Goal: Information Seeking & Learning: Learn about a topic

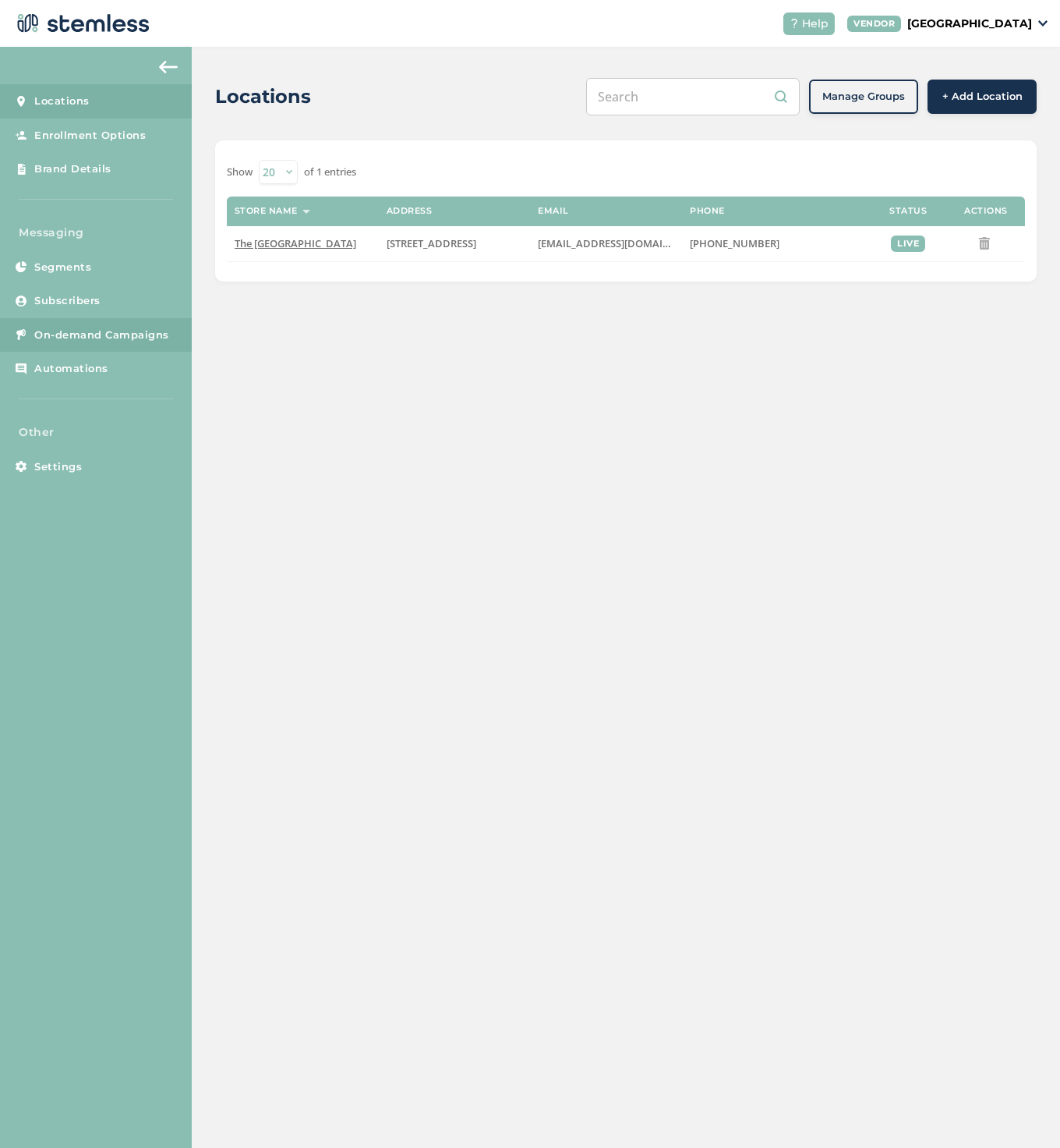
click at [105, 341] on link "On-demand Campaigns" at bounding box center [95, 335] width 192 height 34
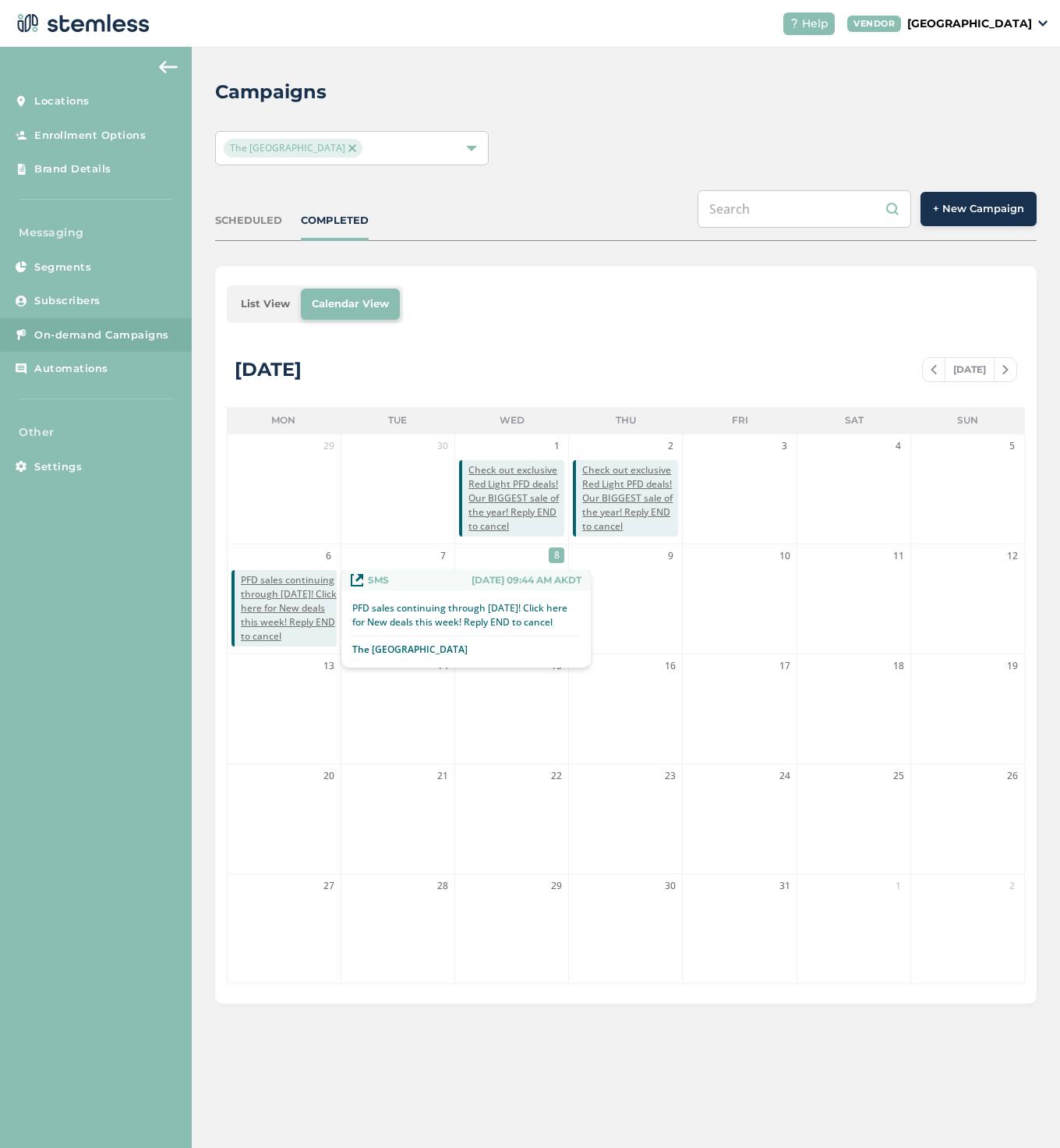
click at [265, 590] on span "PFD sales continuing through [DATE]! Click here for New deals this week! Reply …" at bounding box center [288, 608] width 95 height 71
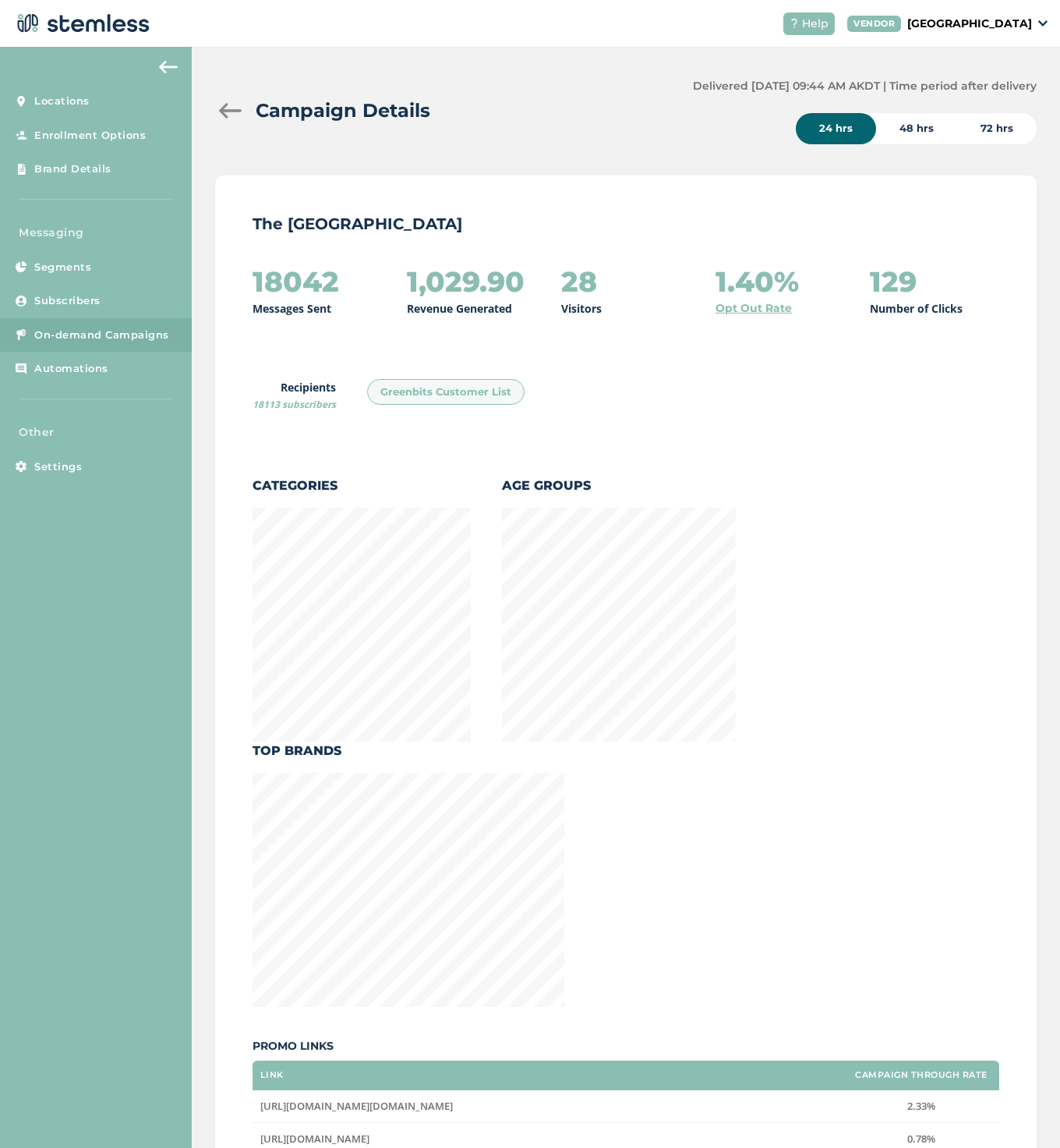
scroll to position [1727, 815]
click at [980, 129] on div "72 hrs" at bounding box center [996, 128] width 80 height 31
click at [840, 128] on div "24 hrs" at bounding box center [835, 128] width 81 height 31
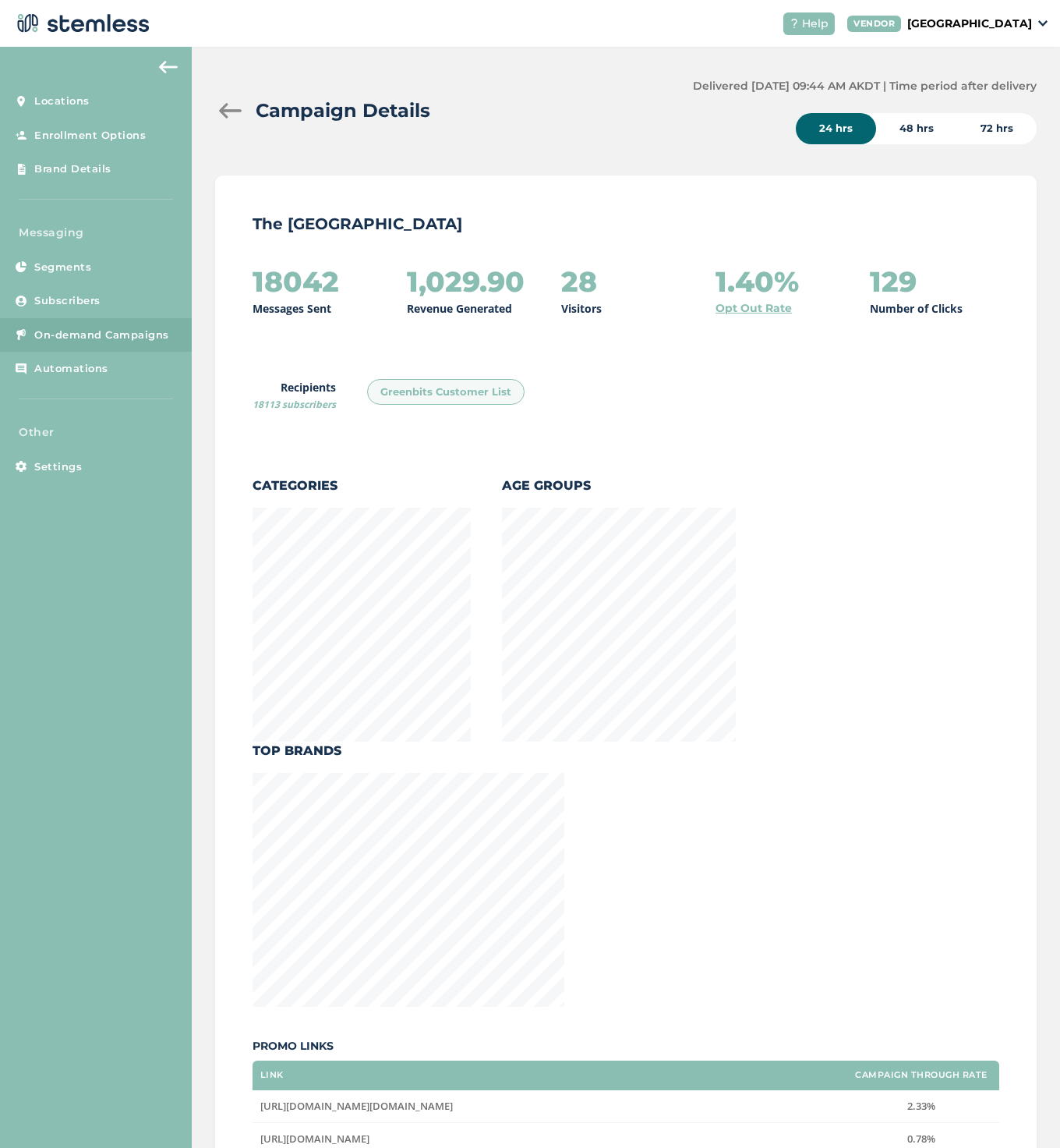
click at [992, 131] on div "72 hrs" at bounding box center [996, 128] width 80 height 31
click at [224, 103] on div at bounding box center [230, 110] width 31 height 16
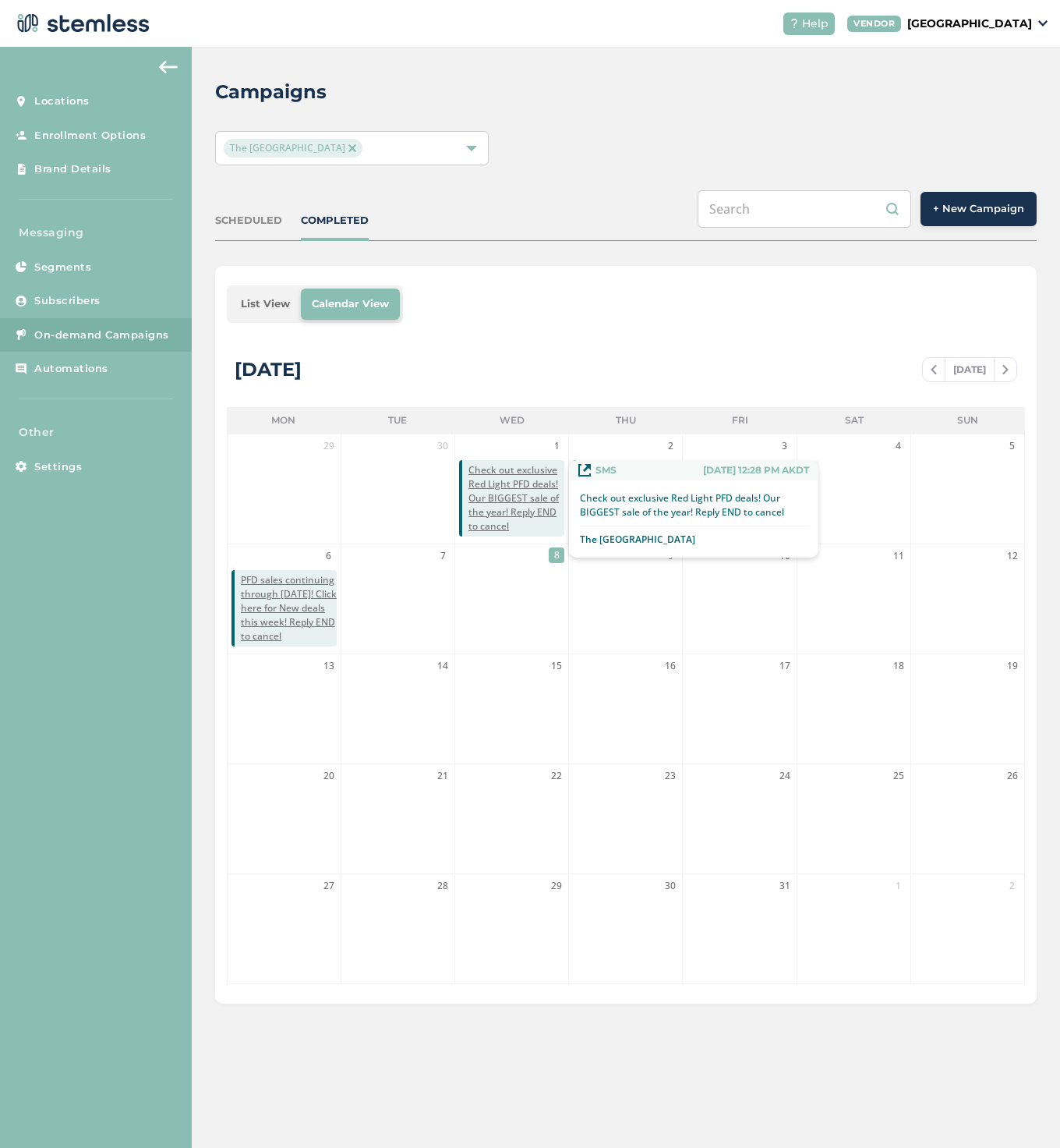
click at [615, 506] on p "Check out exclusive Red Light PFD deals! Our BIGGEST sale of the year! Reply EN…" at bounding box center [693, 505] width 228 height 28
click at [577, 779] on li "23" at bounding box center [625, 819] width 113 height 109
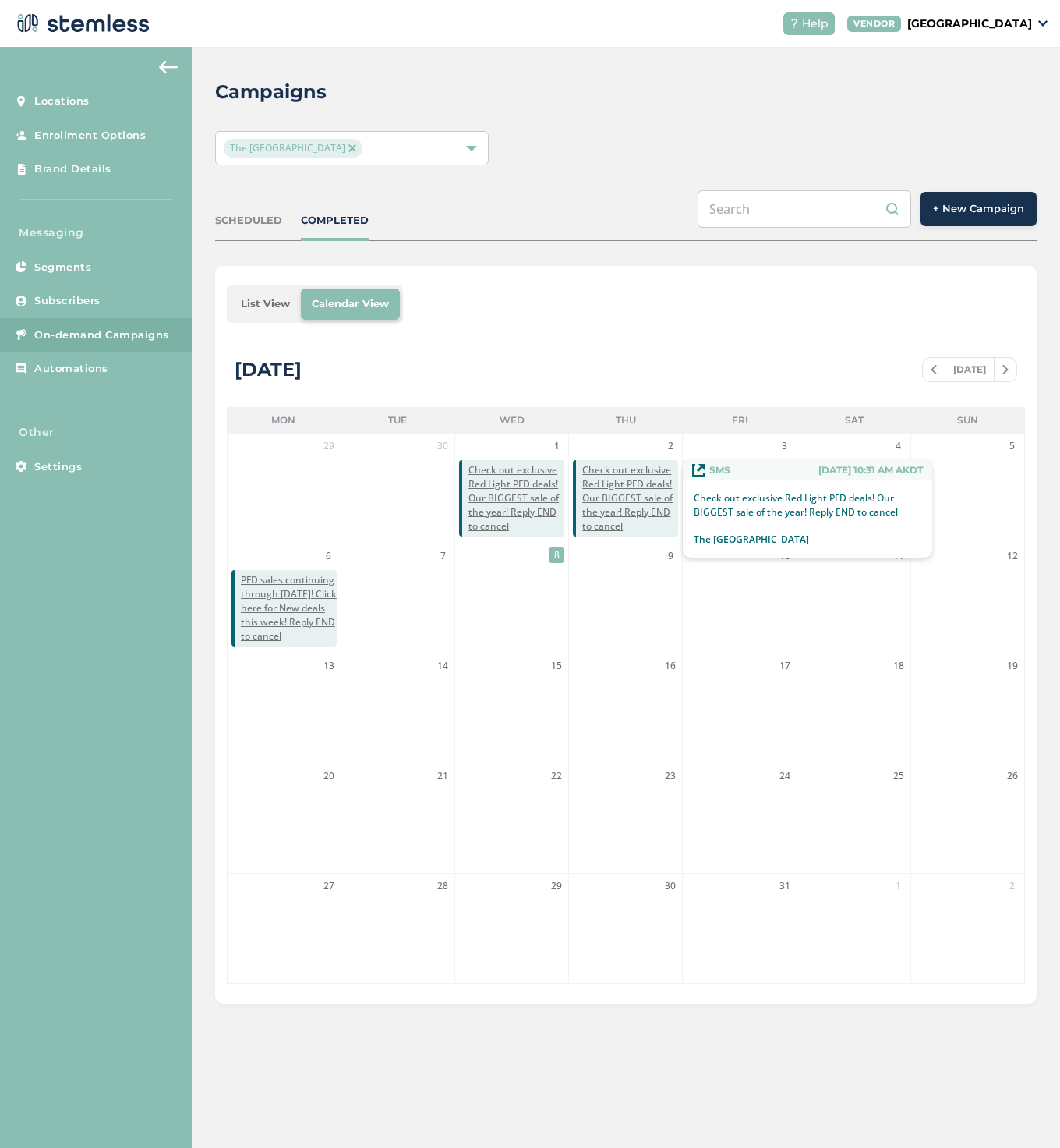
click at [614, 510] on span "Check out exclusive Red Light PFD deals! Our BIGGEST sale of the year! Reply EN…" at bounding box center [629, 498] width 95 height 71
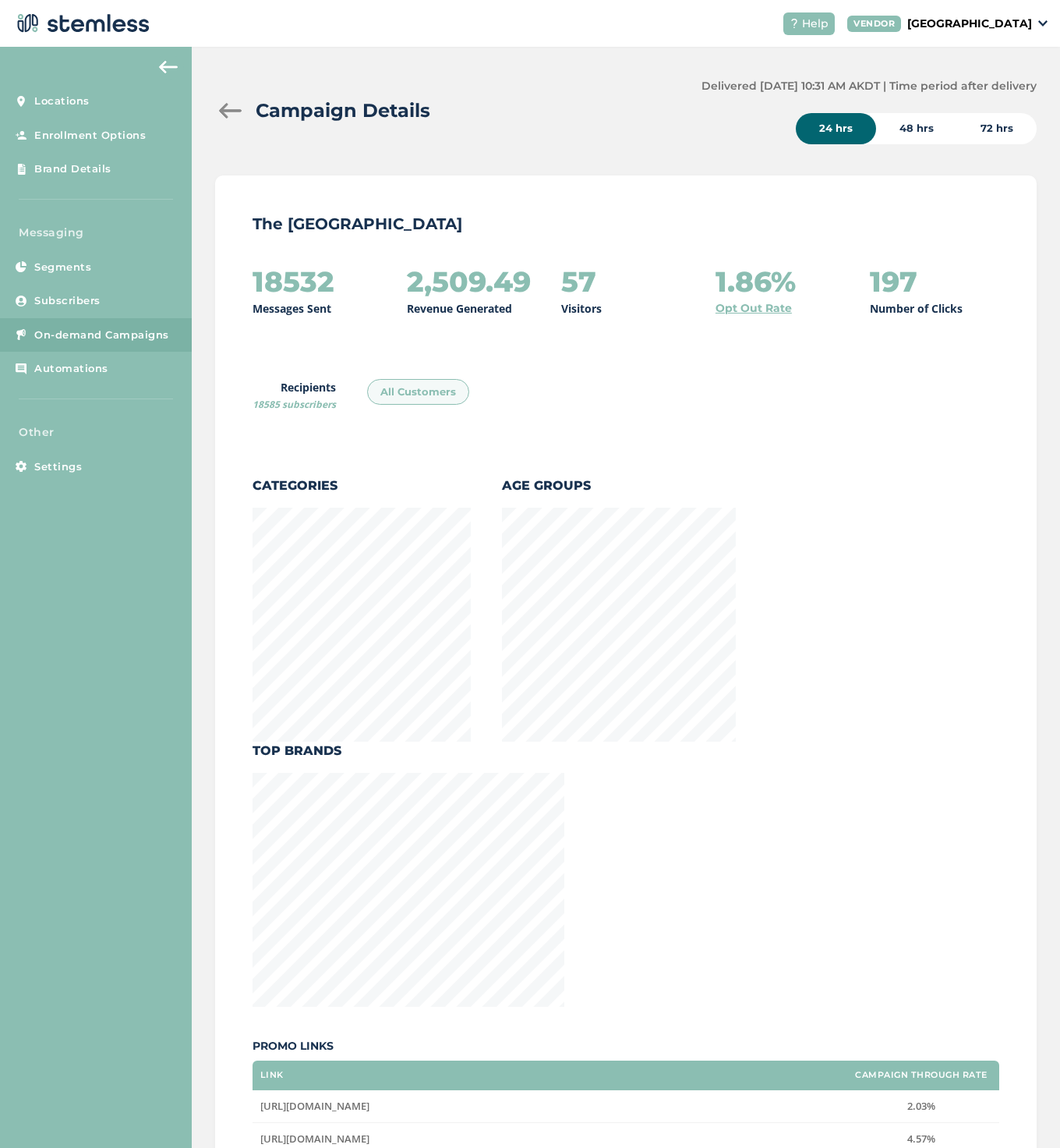
click at [986, 127] on div "72 hrs" at bounding box center [996, 128] width 80 height 31
click at [230, 112] on div at bounding box center [230, 110] width 31 height 16
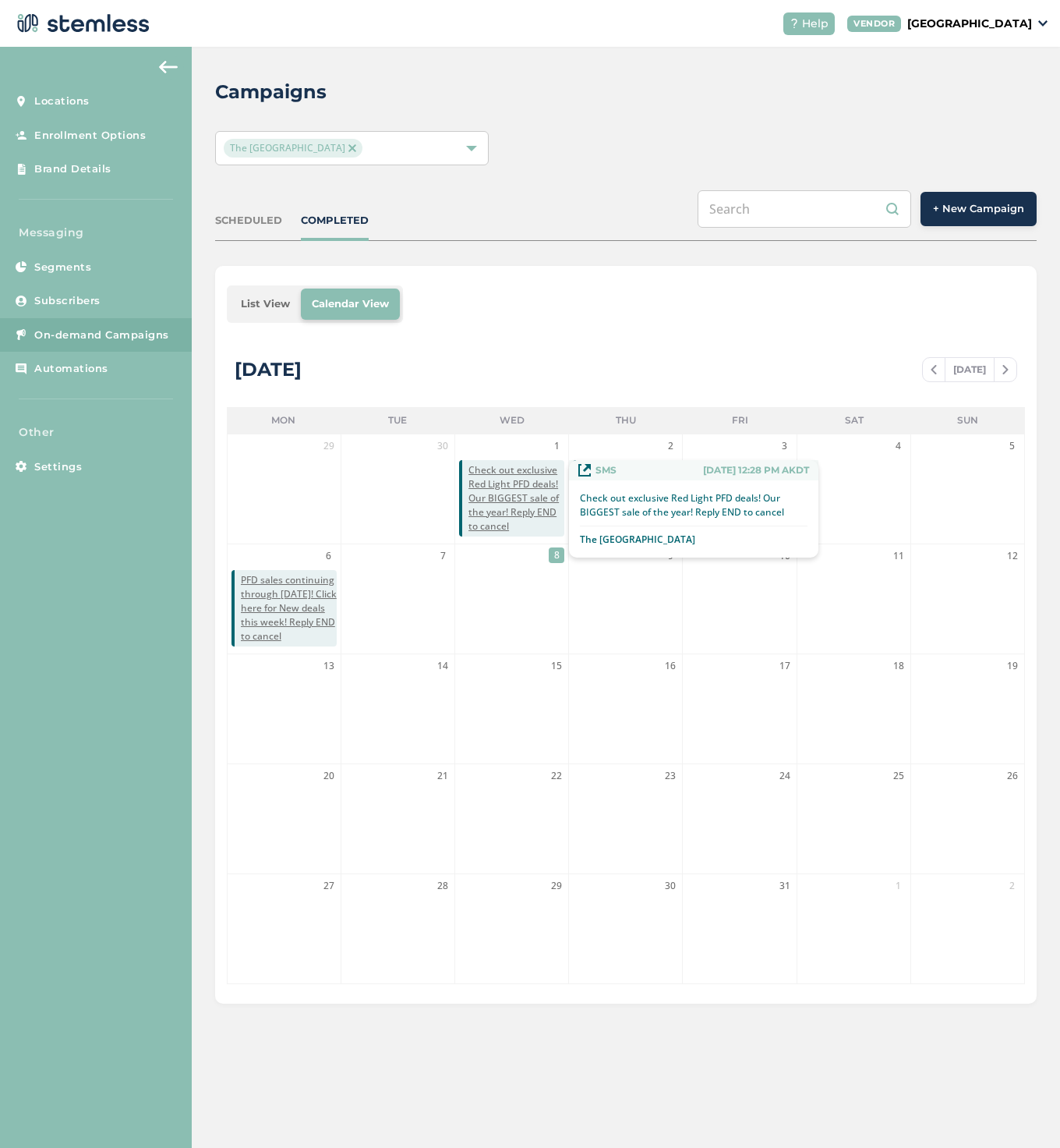
click at [516, 495] on span "Check out exclusive Red Light PFD deals! Our BIGGEST sale of the year! Reply EN…" at bounding box center [516, 498] width 95 height 71
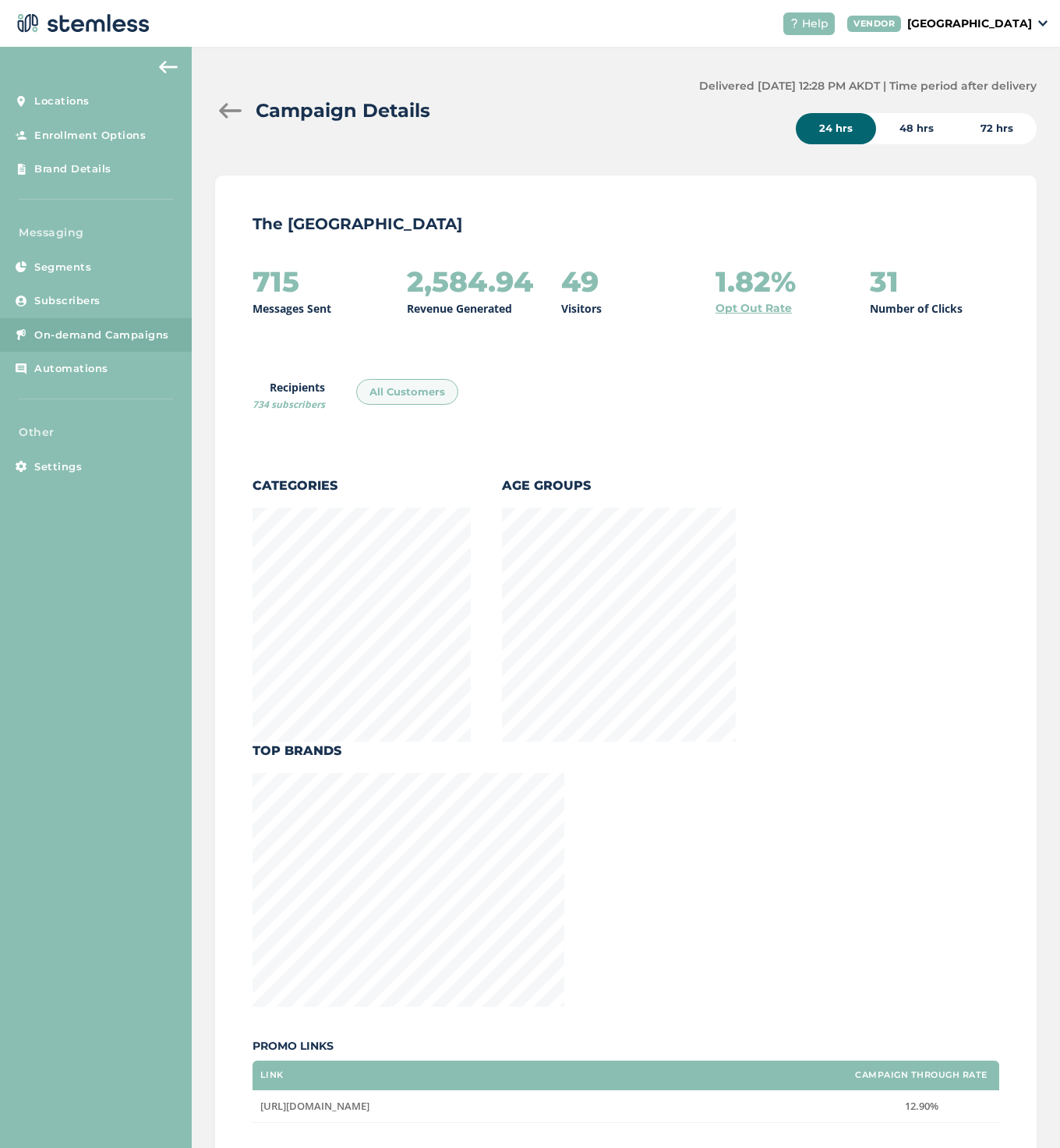
click at [985, 135] on div "72 hrs" at bounding box center [996, 128] width 80 height 31
click at [172, 61] on img at bounding box center [168, 67] width 19 height 13
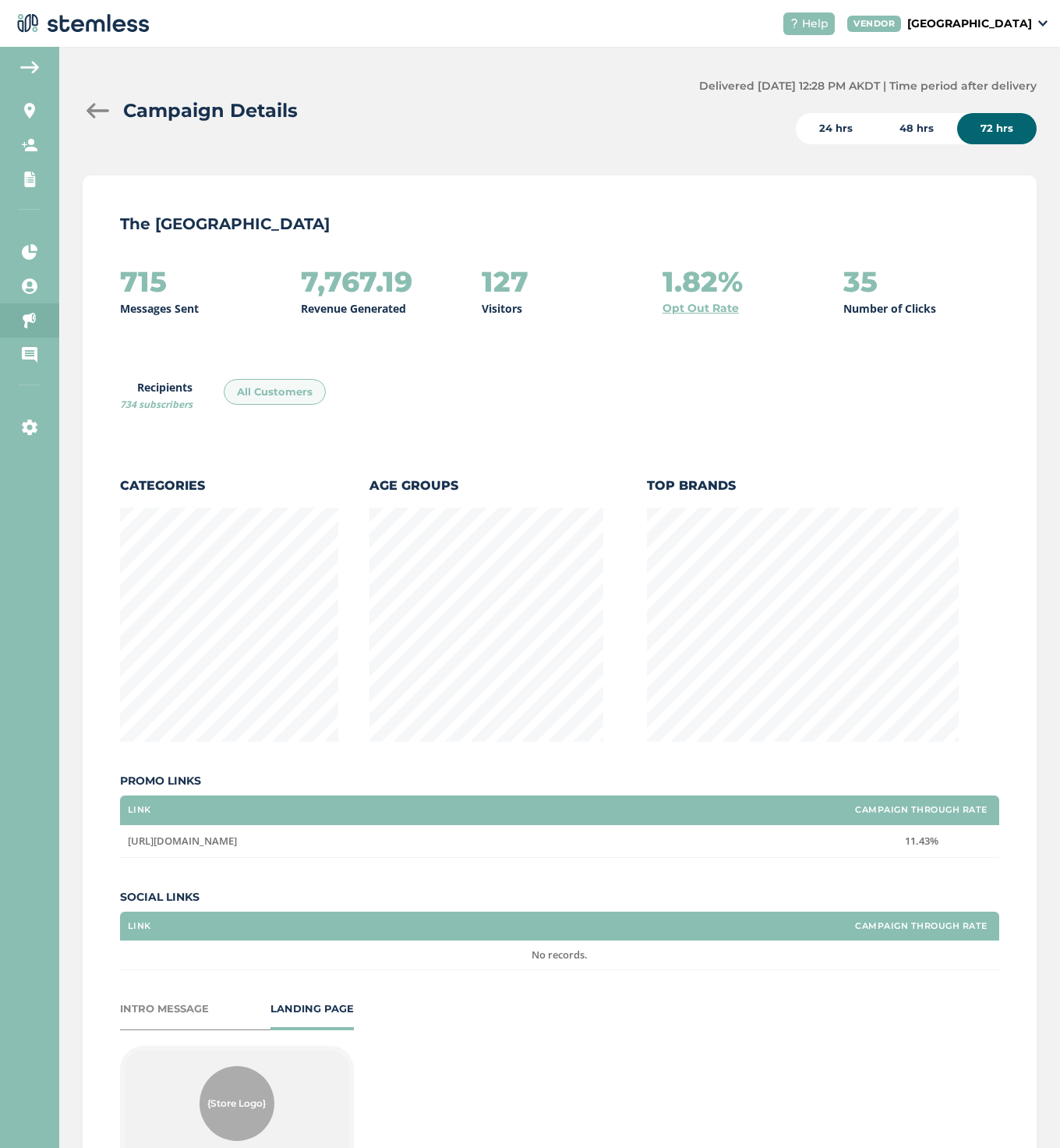
click at [99, 110] on div at bounding box center [97, 110] width 31 height 16
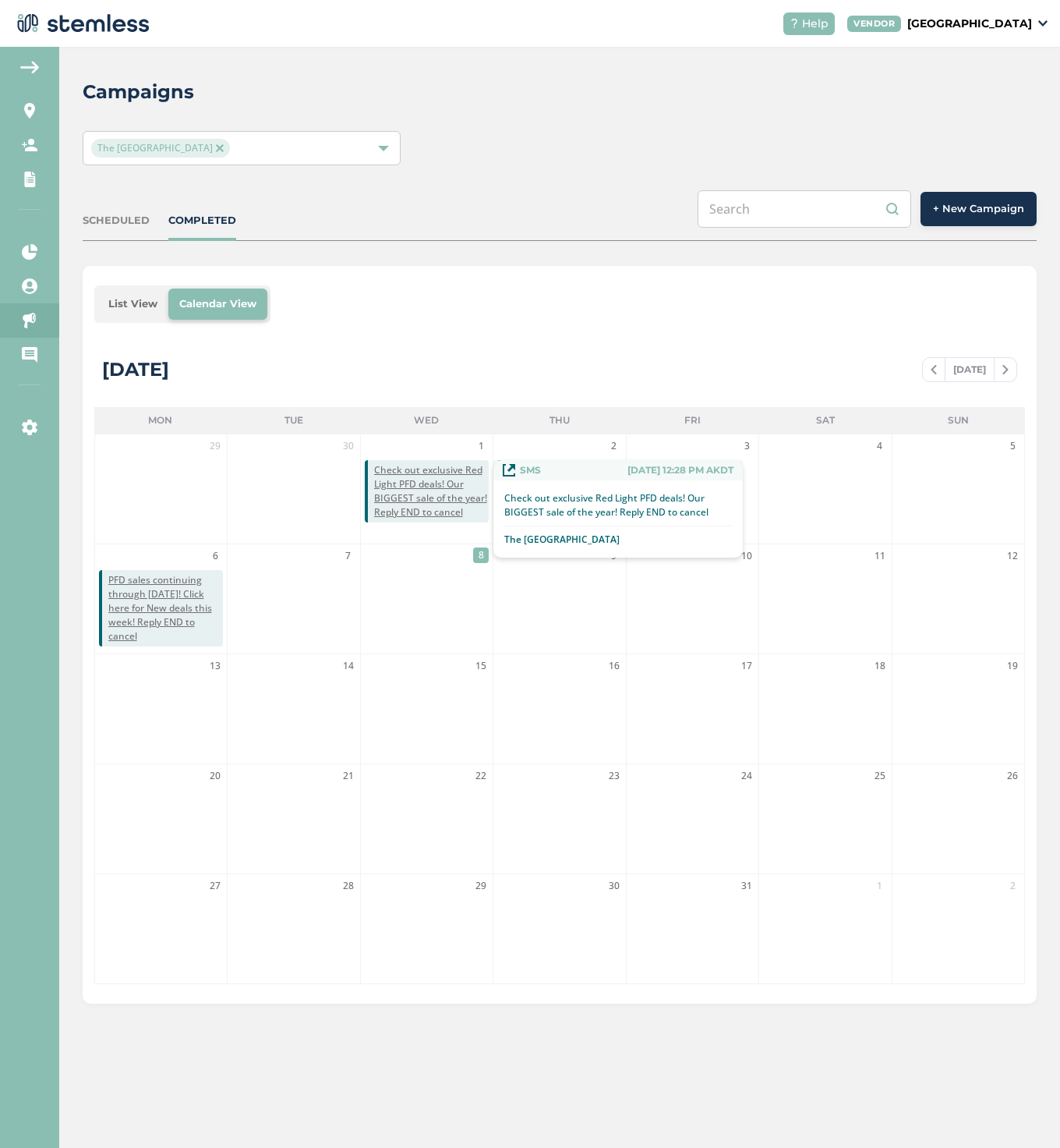
click at [538, 495] on p "Check out exclusive Red Light PFD deals! Our BIGGEST sale of the year! Reply EN…" at bounding box center [618, 505] width 228 height 28
click at [532, 495] on p "Check out exclusive Red Light PFD deals! Our BIGGEST sale of the year! Reply EN…" at bounding box center [618, 505] width 228 height 28
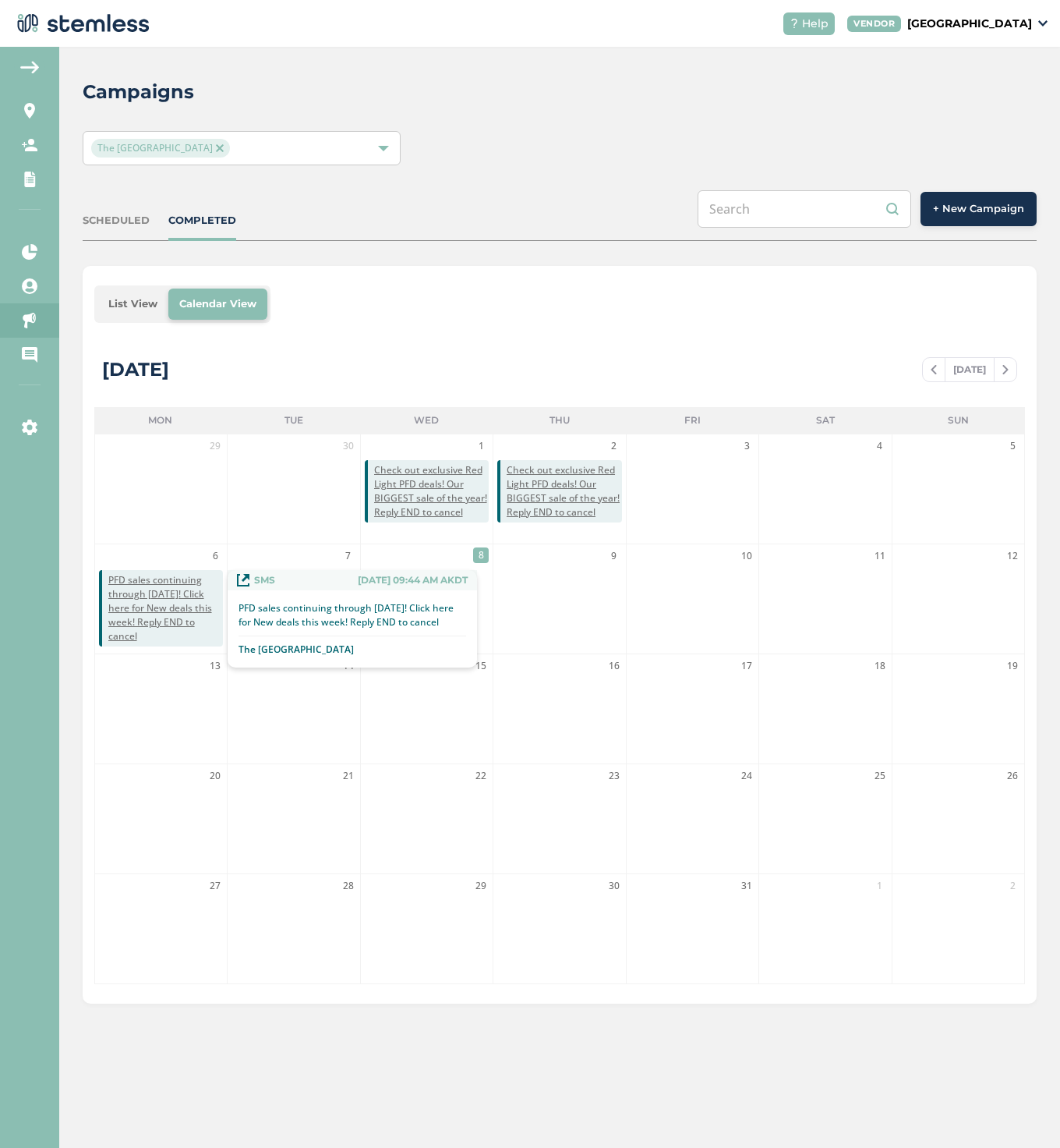
click at [157, 600] on span "PFD sales continuing through [DATE]! Click here for New deals this week! Reply …" at bounding box center [165, 608] width 114 height 71
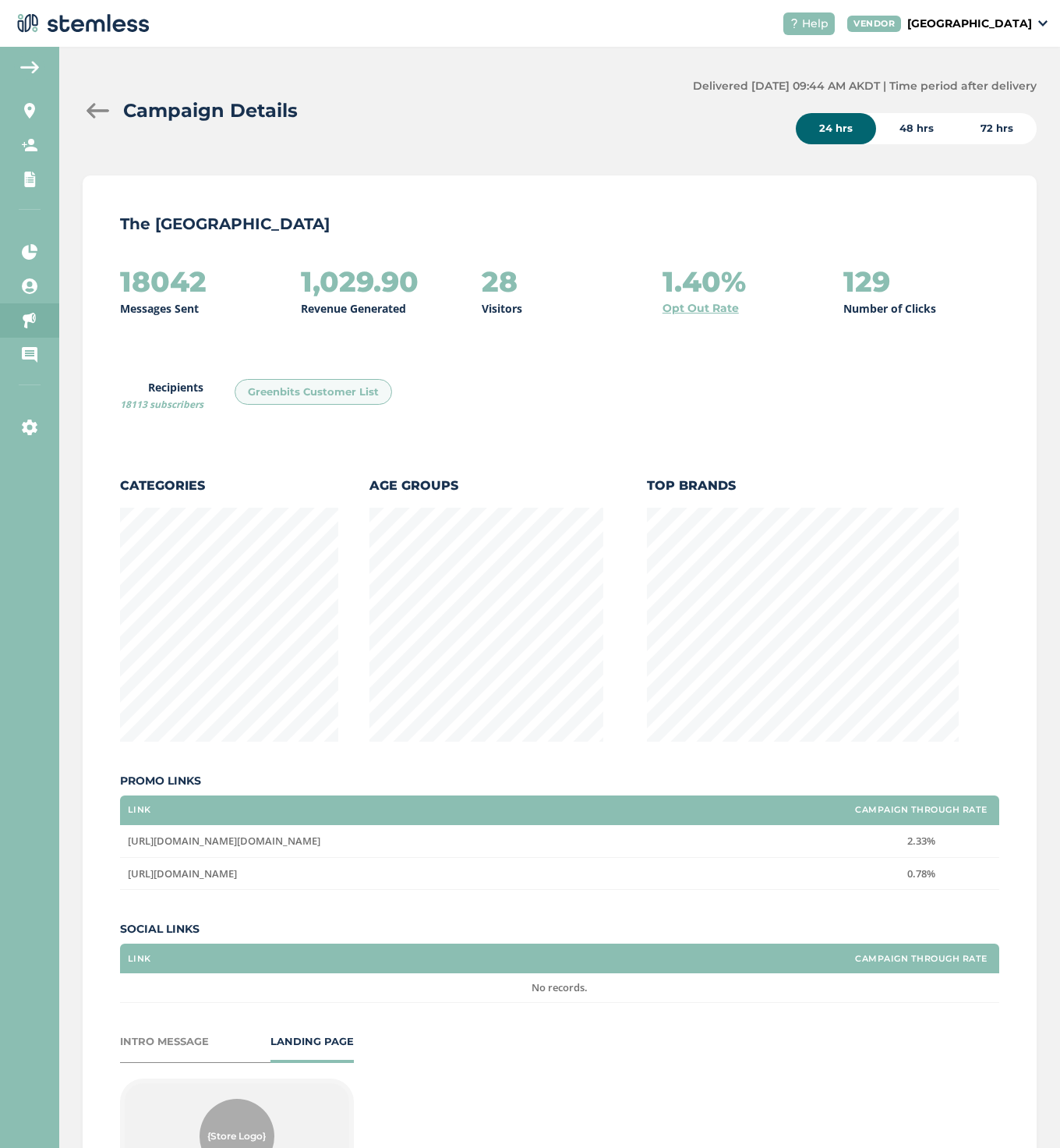
click at [985, 128] on div "72 hrs" at bounding box center [996, 128] width 80 height 31
